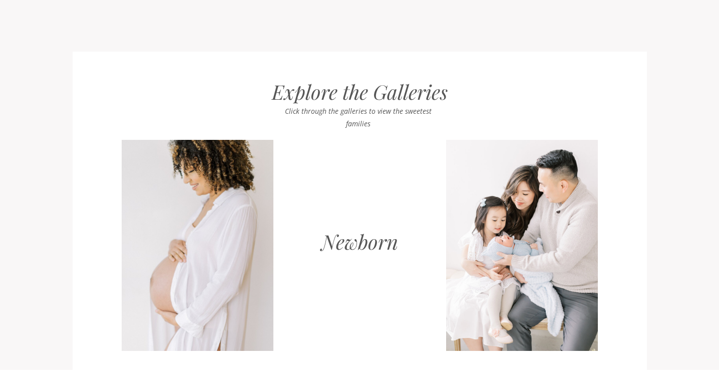
scroll to position [870, 0]
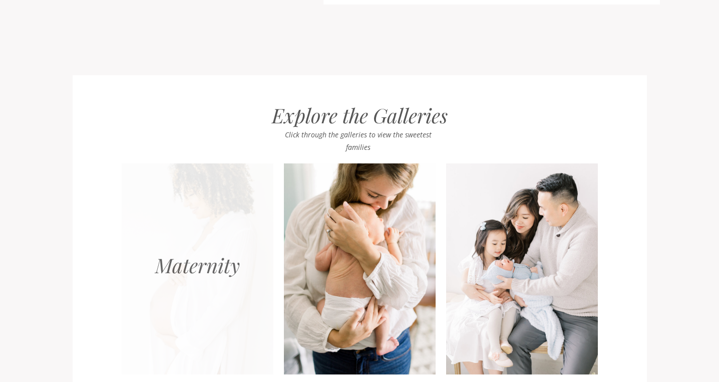
click at [227, 229] on div at bounding box center [198, 268] width 152 height 211
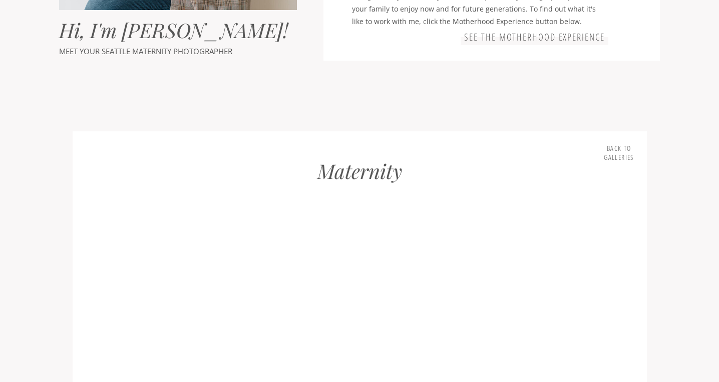
scroll to position [832, 0]
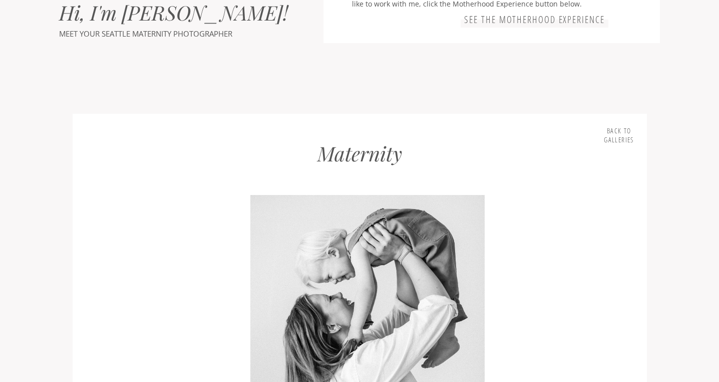
click at [376, 294] on div at bounding box center [367, 351] width 493 height 313
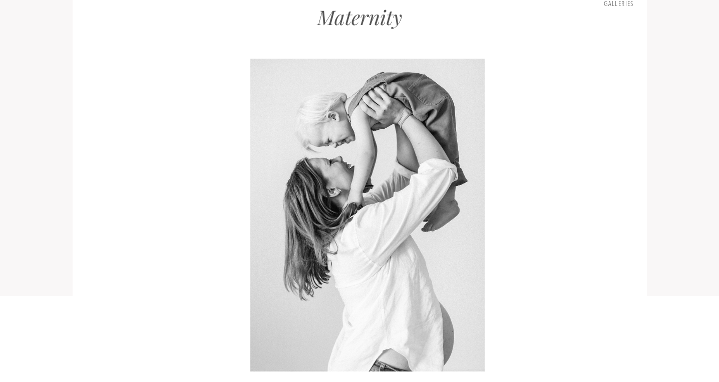
click at [360, 24] on h2 "Maternity" at bounding box center [359, 35] width 233 height 60
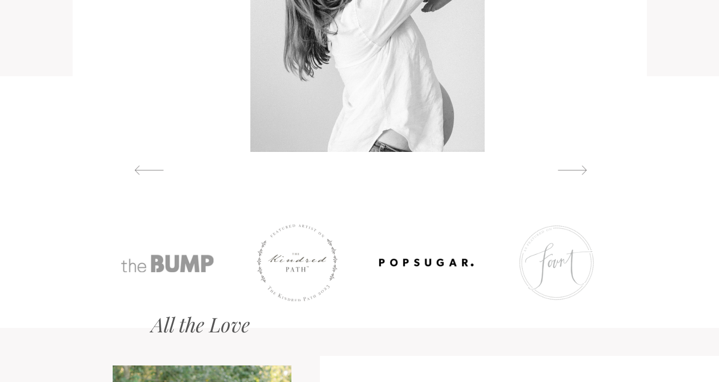
scroll to position [1178, 0]
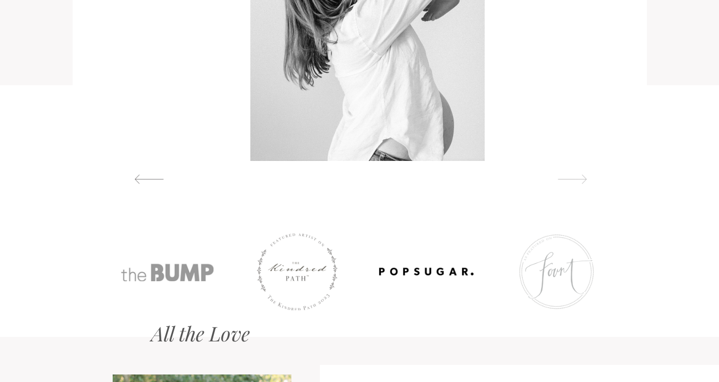
click at [573, 177] on div at bounding box center [573, 179] width 46 height 11
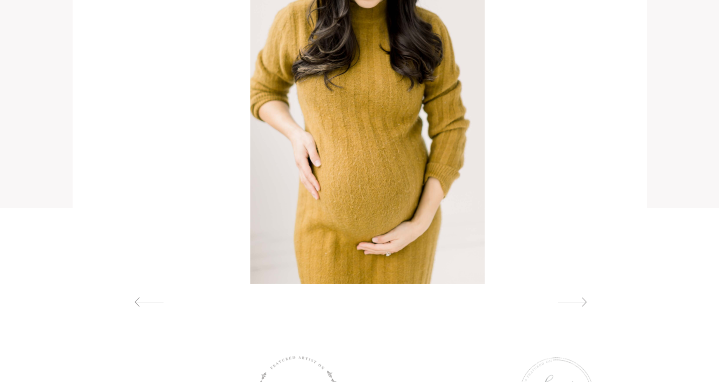
scroll to position [1054, 0]
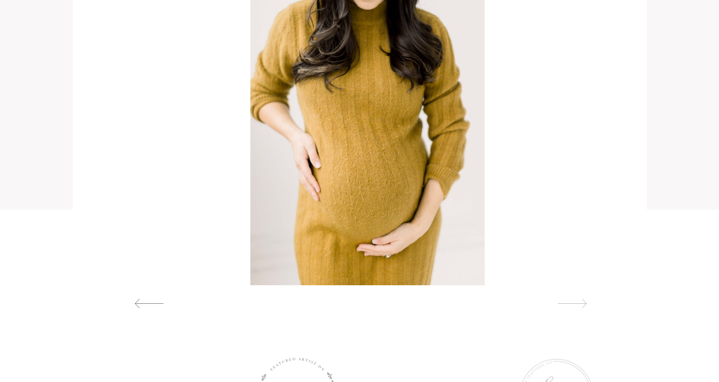
click at [570, 306] on div at bounding box center [573, 303] width 46 height 11
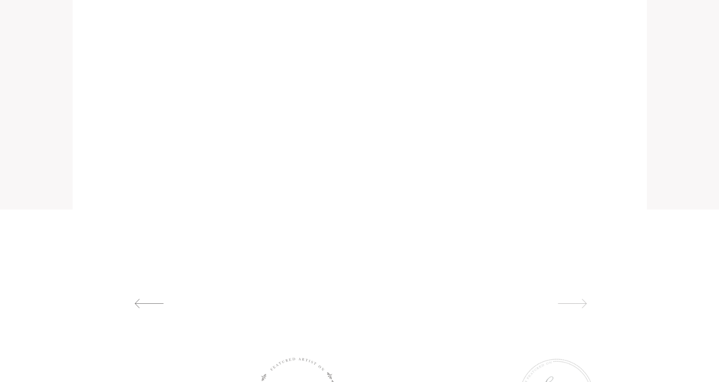
click at [576, 304] on div at bounding box center [573, 303] width 46 height 11
click at [138, 318] on div at bounding box center [149, 322] width 46 height 11
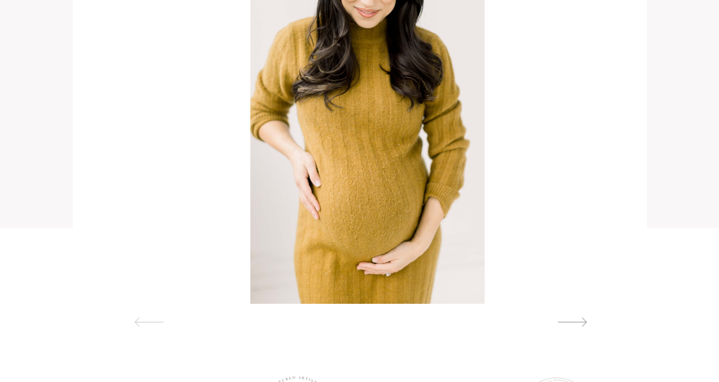
click at [138, 318] on div at bounding box center [149, 322] width 46 height 11
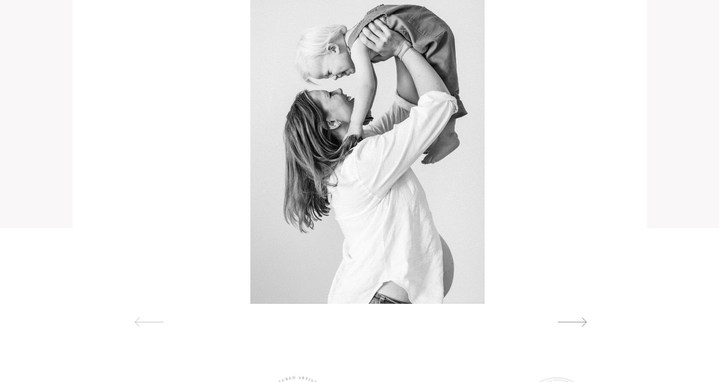
click at [138, 318] on div at bounding box center [149, 322] width 46 height 11
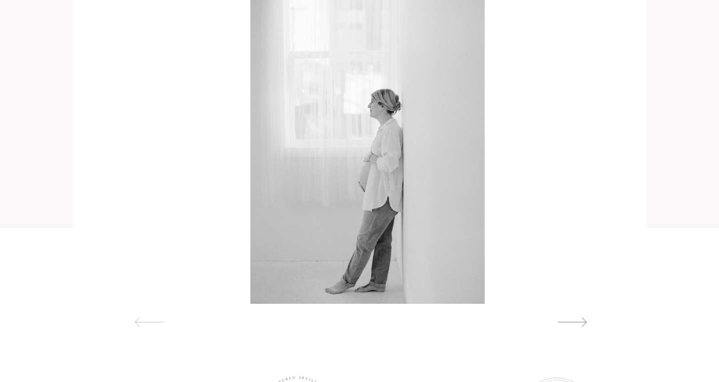
click at [138, 318] on div at bounding box center [149, 322] width 46 height 11
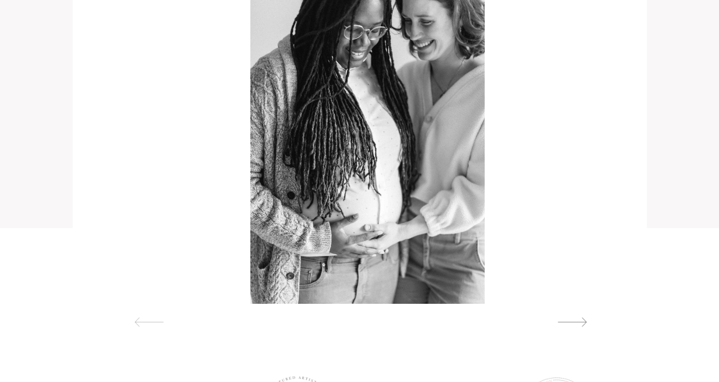
click at [138, 318] on div at bounding box center [149, 322] width 46 height 11
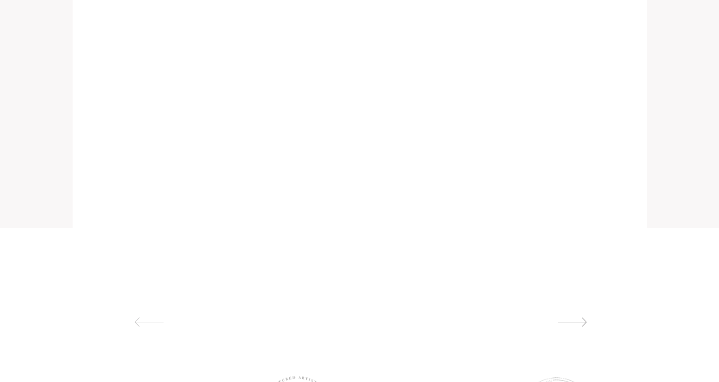
click at [138, 318] on div at bounding box center [149, 322] width 46 height 11
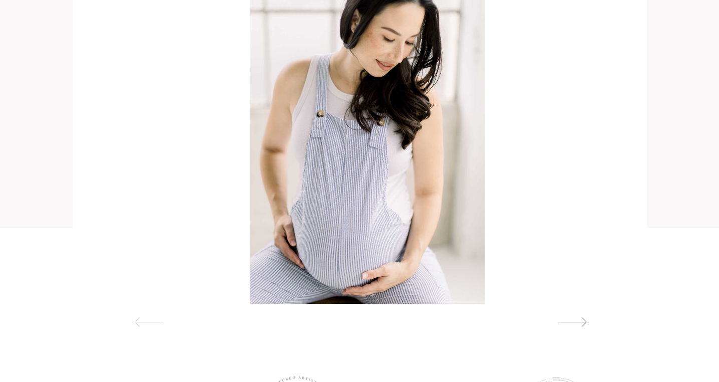
click at [138, 318] on div at bounding box center [149, 322] width 46 height 11
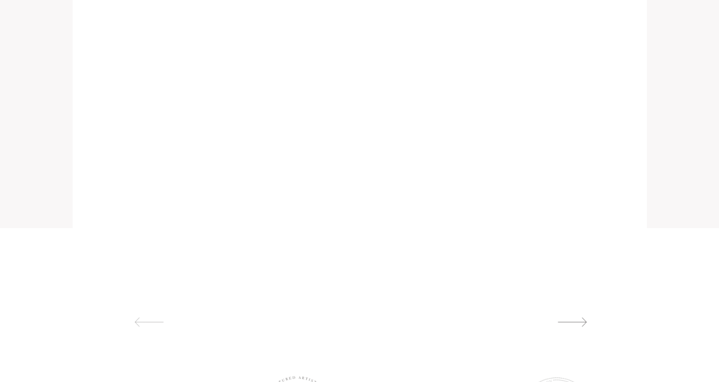
click at [138, 318] on div at bounding box center [149, 322] width 46 height 11
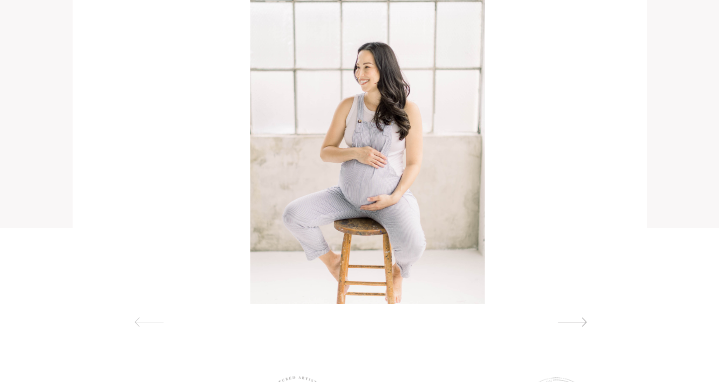
click at [138, 318] on div at bounding box center [149, 322] width 46 height 11
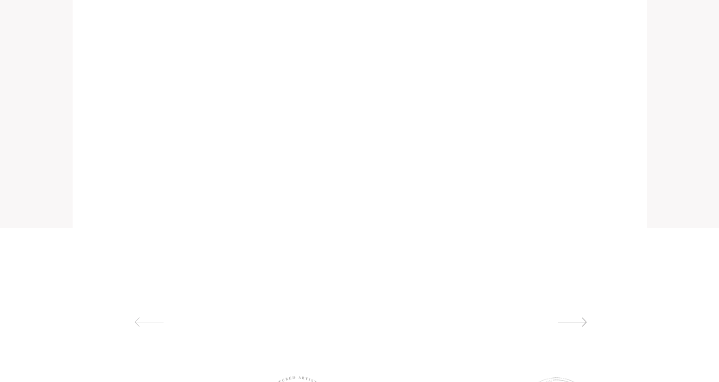
click at [138, 318] on div at bounding box center [149, 322] width 46 height 11
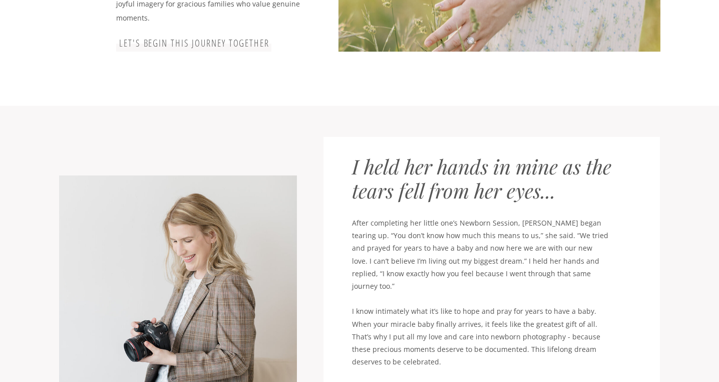
scroll to position [0, 0]
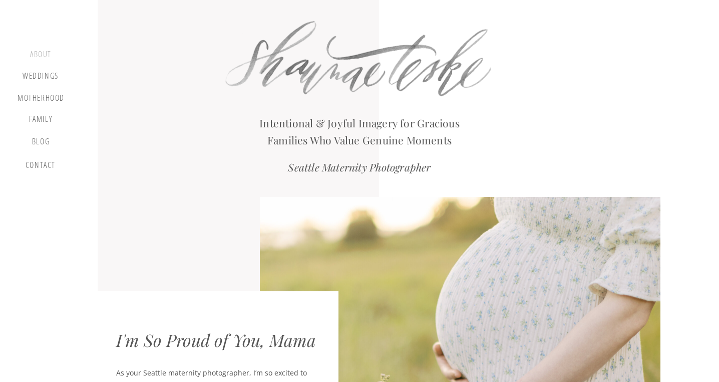
click at [41, 53] on div "about" at bounding box center [41, 56] width 30 height 12
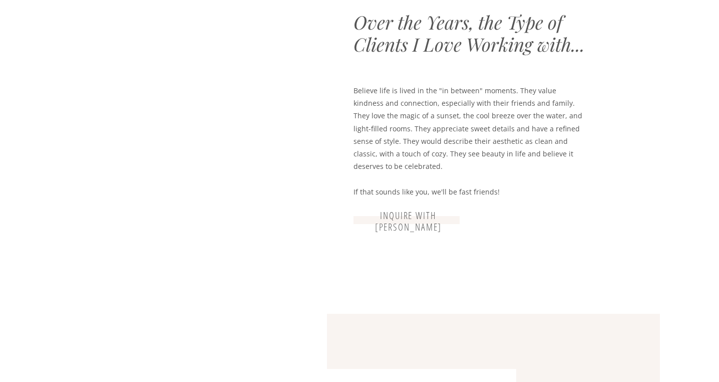
scroll to position [1339, 0]
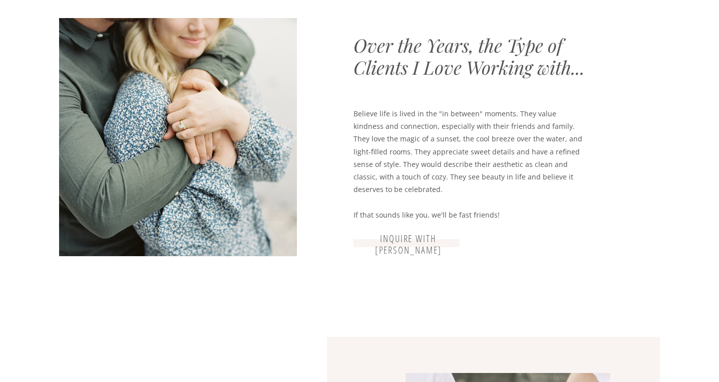
click at [408, 240] on h3 "inquire with shaunae" at bounding box center [408, 239] width 103 height 12
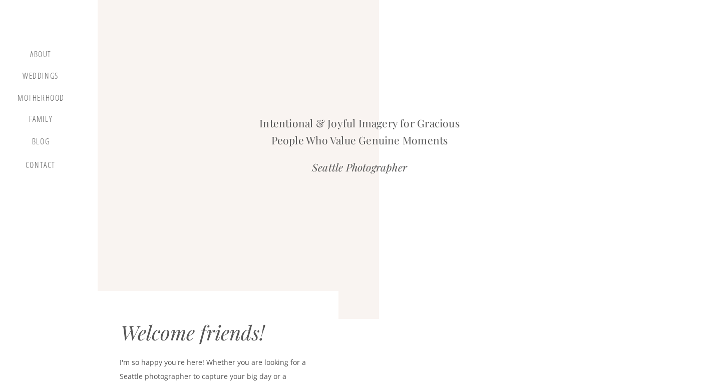
scroll to position [1812, 0]
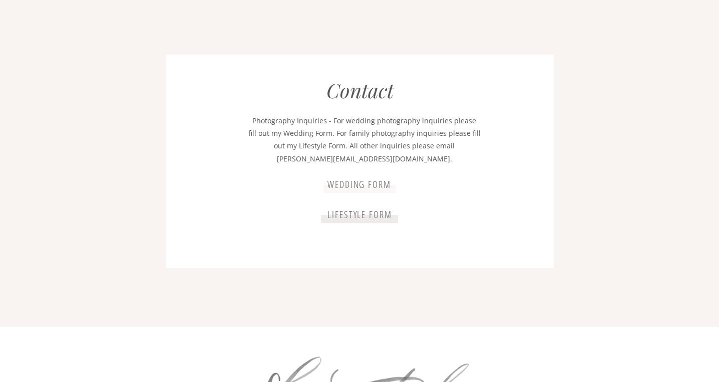
click at [406, 157] on p "Photography Inquiries - For wedding photography inquiries please fill out my We…" at bounding box center [364, 140] width 233 height 52
drag, startPoint x: 401, startPoint y: 158, endPoint x: 323, endPoint y: 160, distance: 78.7
click at [323, 160] on p "Photography Inquiries - For wedding photography inquiries please fill out my We…" at bounding box center [364, 140] width 233 height 52
copy p "shaunae@shaunae.com"
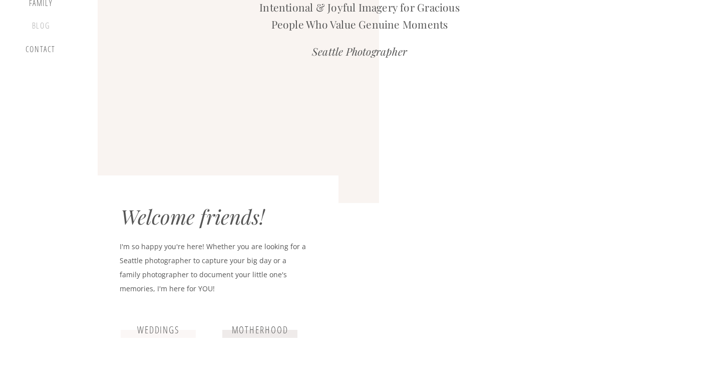
scroll to position [0, 0]
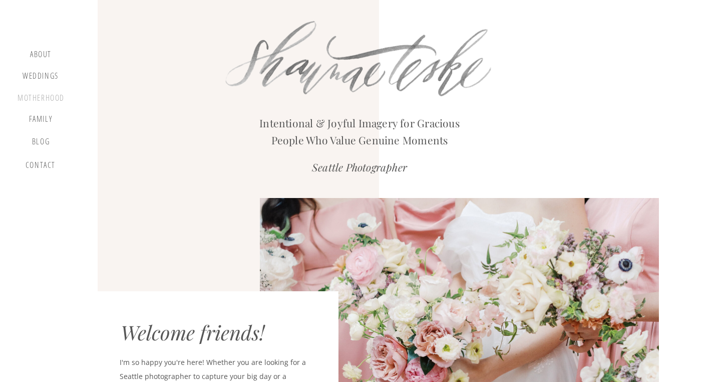
click at [36, 97] on div "motherhood" at bounding box center [41, 98] width 47 height 11
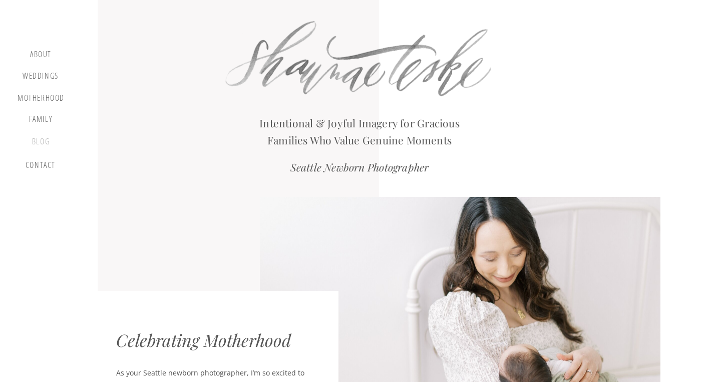
click at [40, 142] on div "blog" at bounding box center [41, 144] width 30 height 14
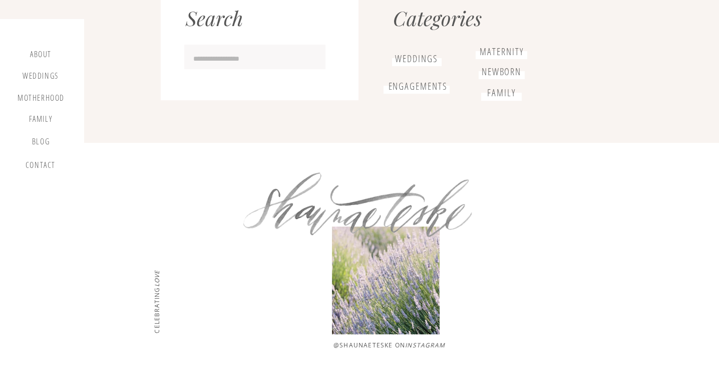
scroll to position [1568, 0]
